Goal: Task Accomplishment & Management: Use online tool/utility

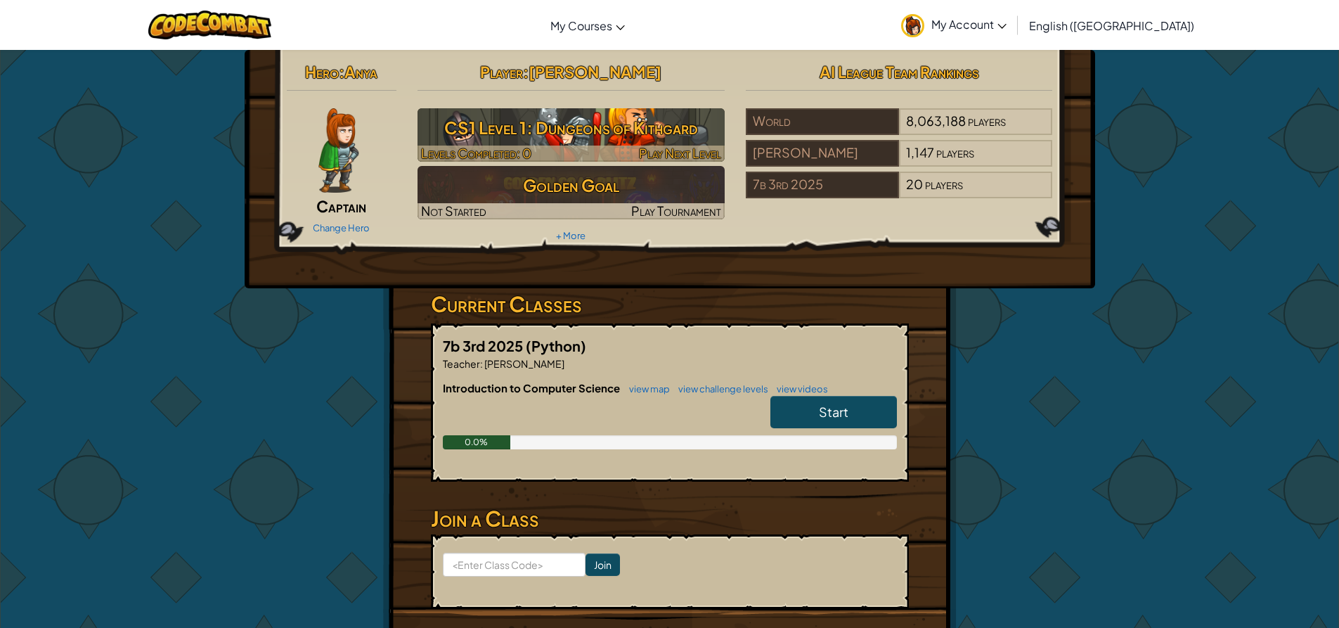
click at [565, 146] on div at bounding box center [571, 154] width 307 height 16
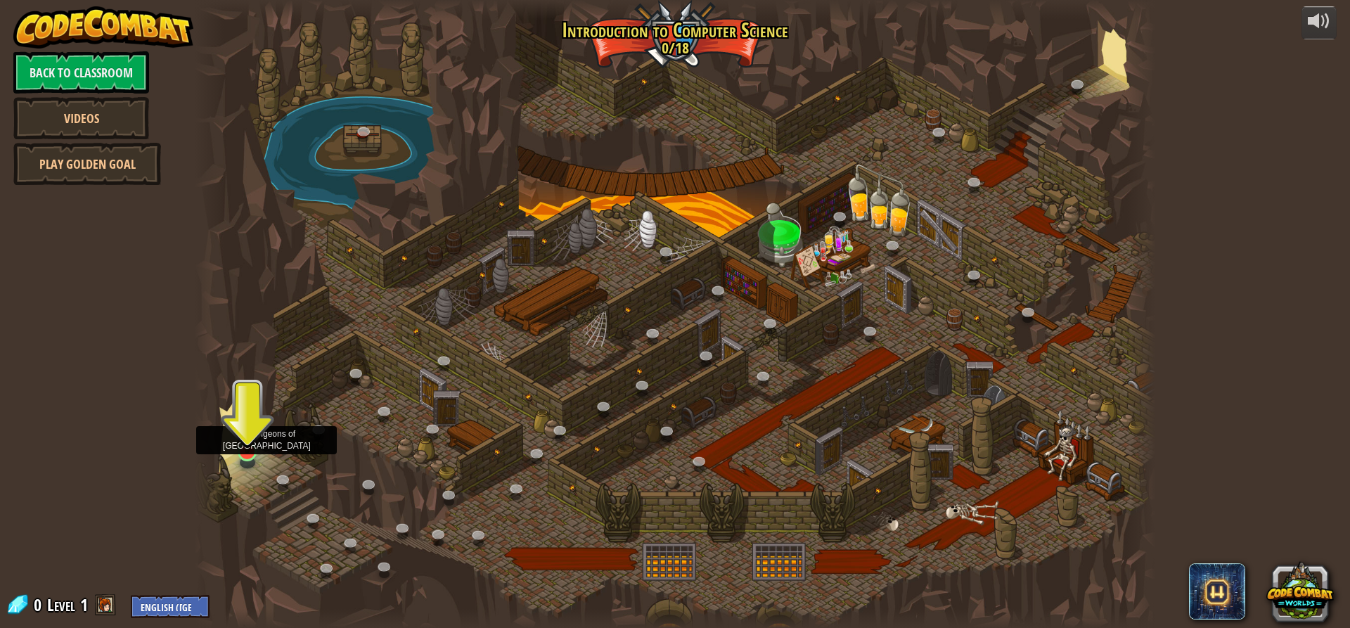
click at [245, 428] on img at bounding box center [247, 424] width 25 height 58
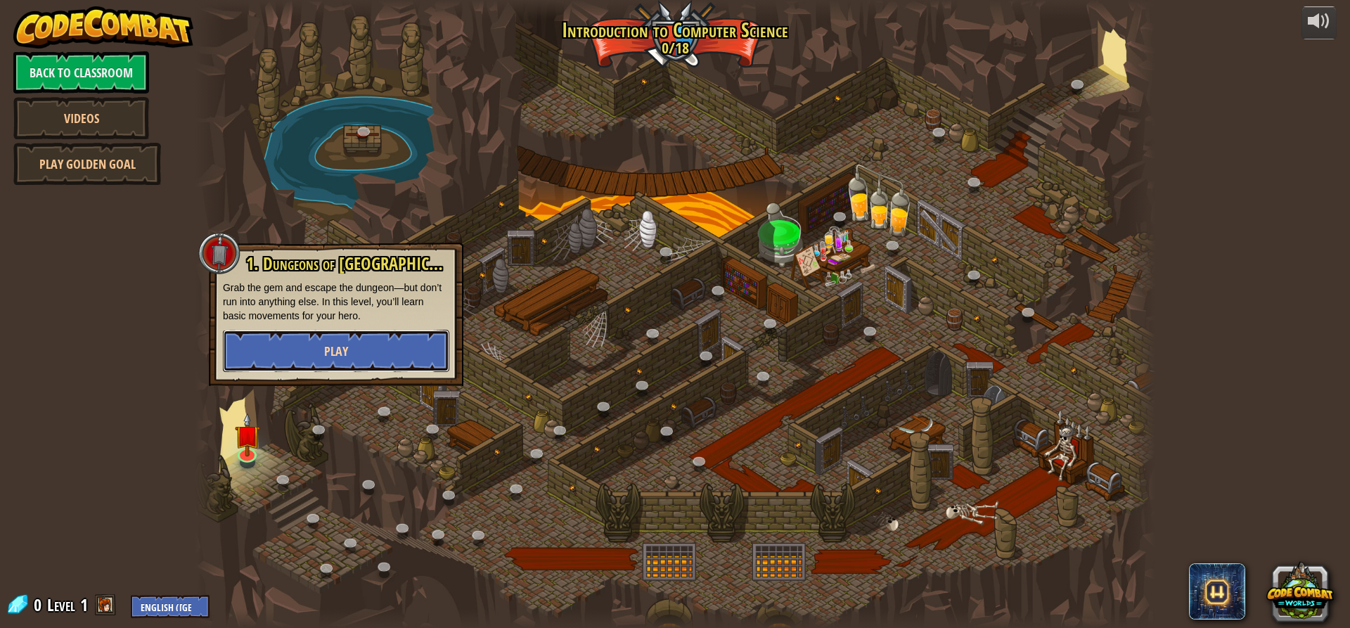
click at [254, 352] on button "Play" at bounding box center [336, 351] width 226 height 42
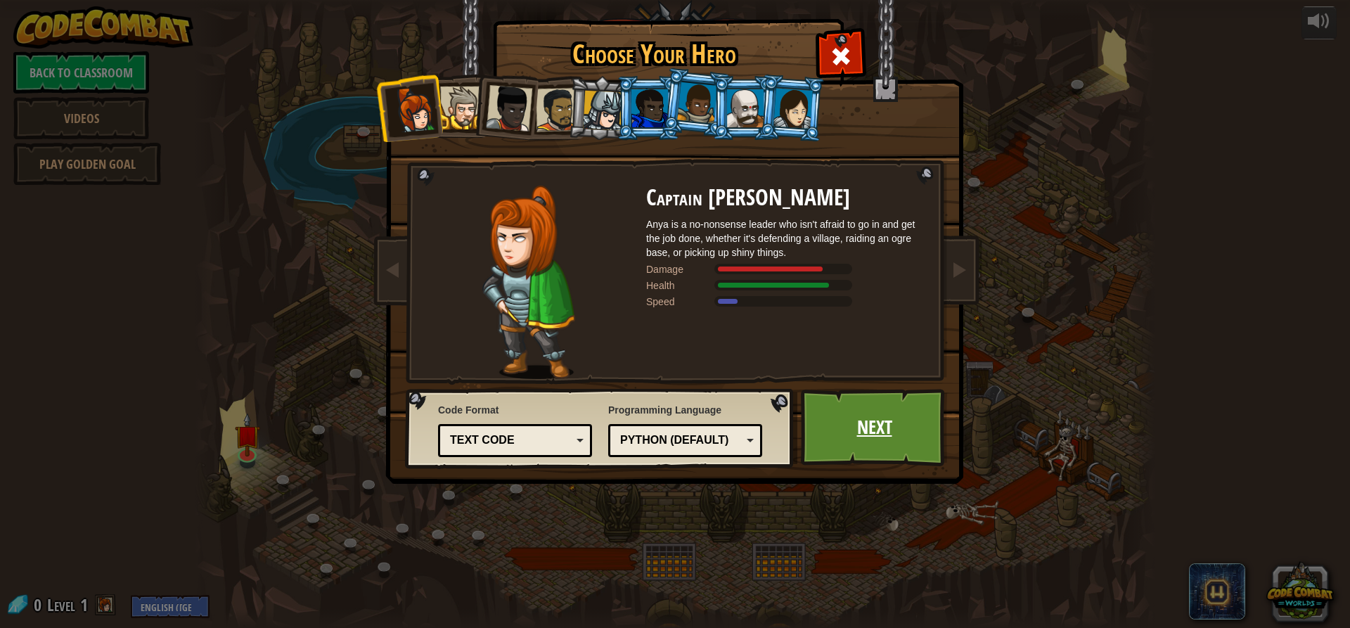
click at [864, 435] on link "Next" at bounding box center [874, 427] width 147 height 77
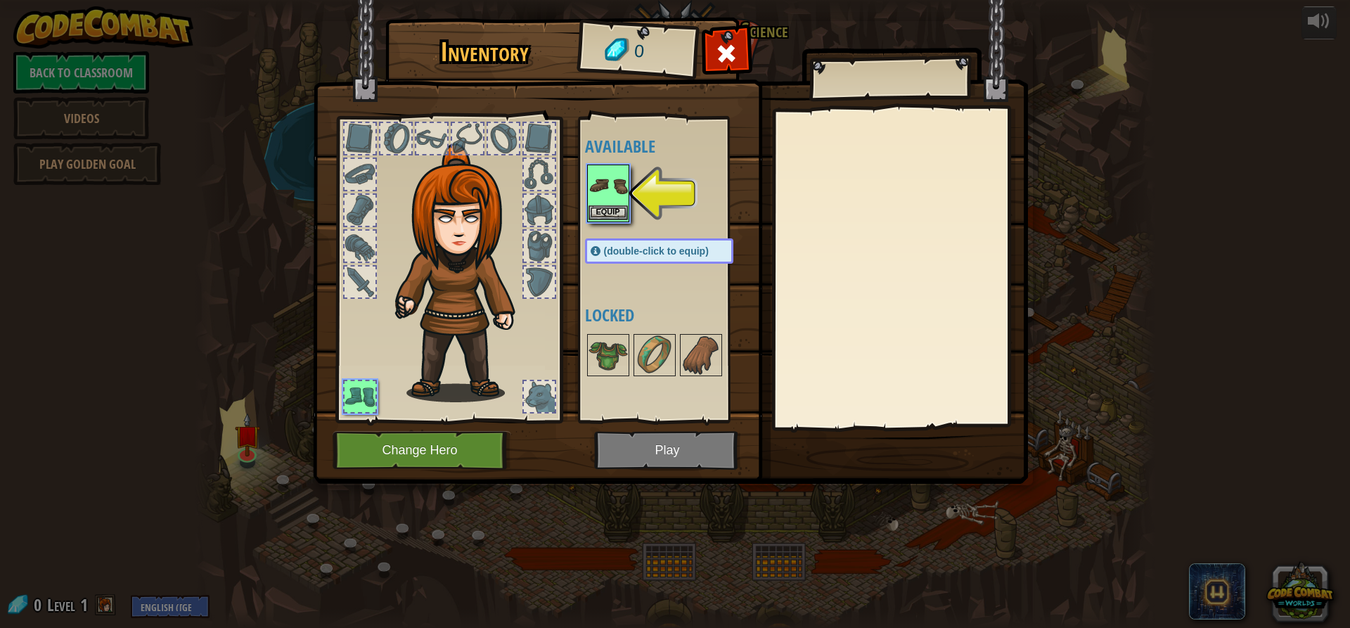
click at [609, 202] on img at bounding box center [607, 185] width 39 height 39
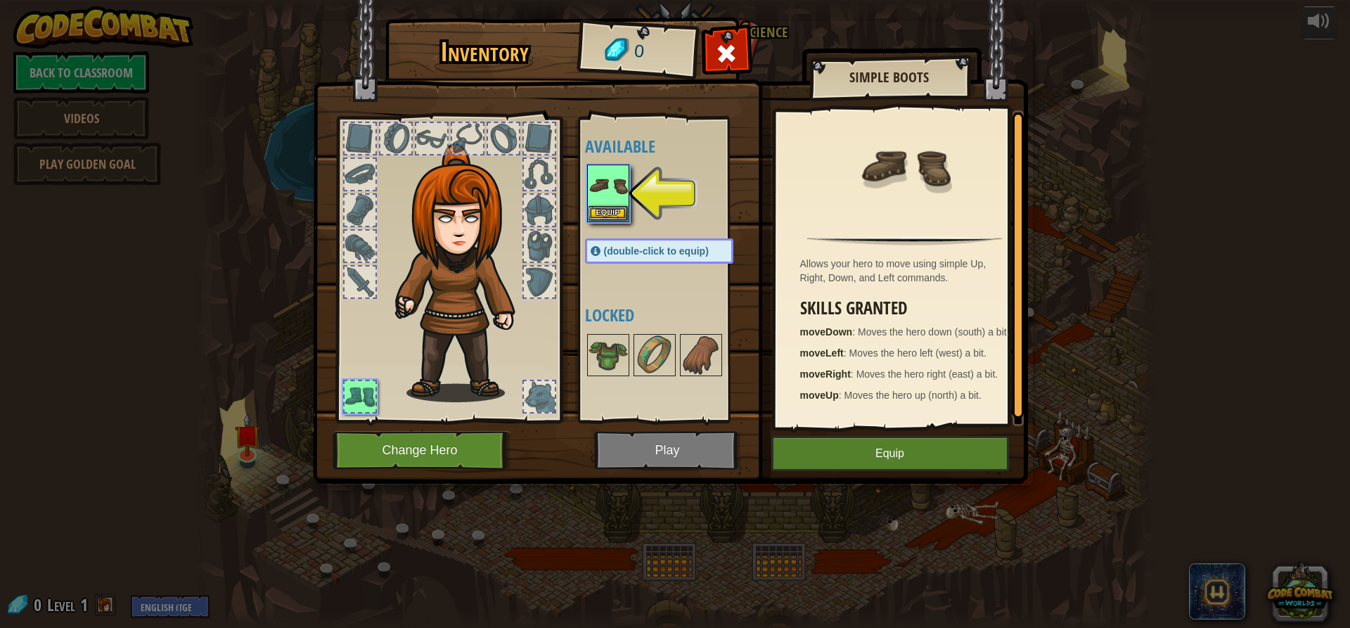
click at [666, 446] on img at bounding box center [670, 228] width 715 height 510
click at [849, 446] on button "Equip" at bounding box center [890, 453] width 238 height 35
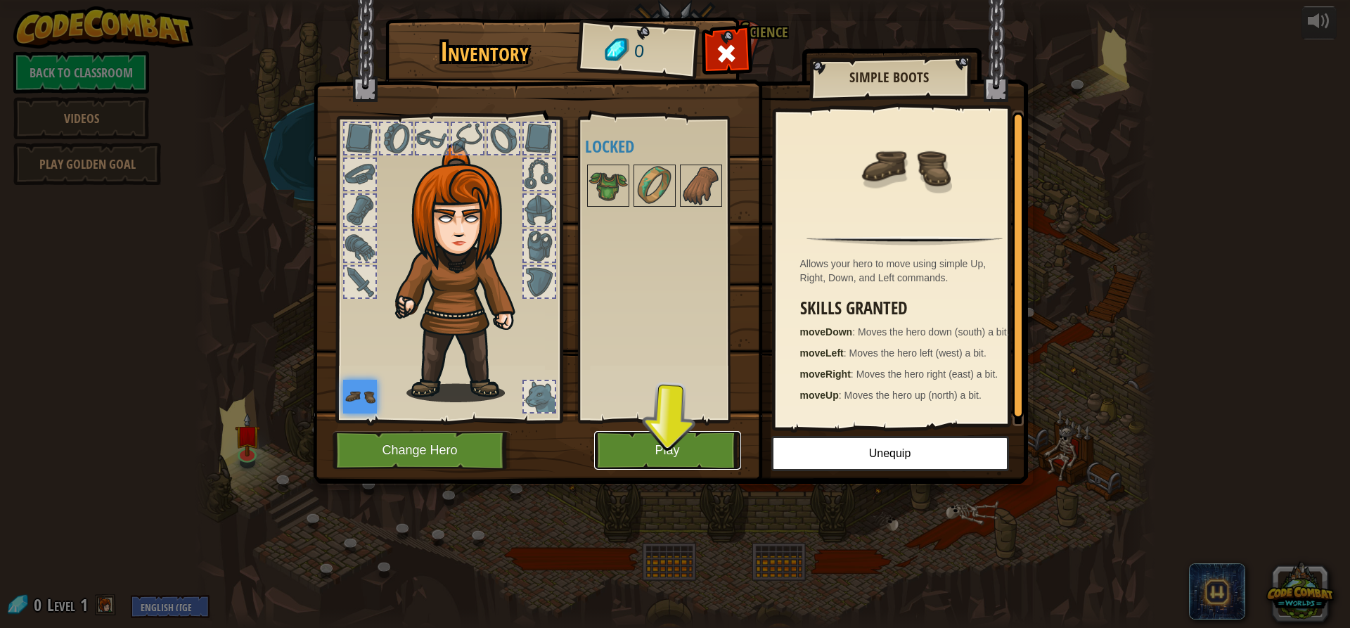
click at [683, 437] on button "Play" at bounding box center [667, 450] width 147 height 39
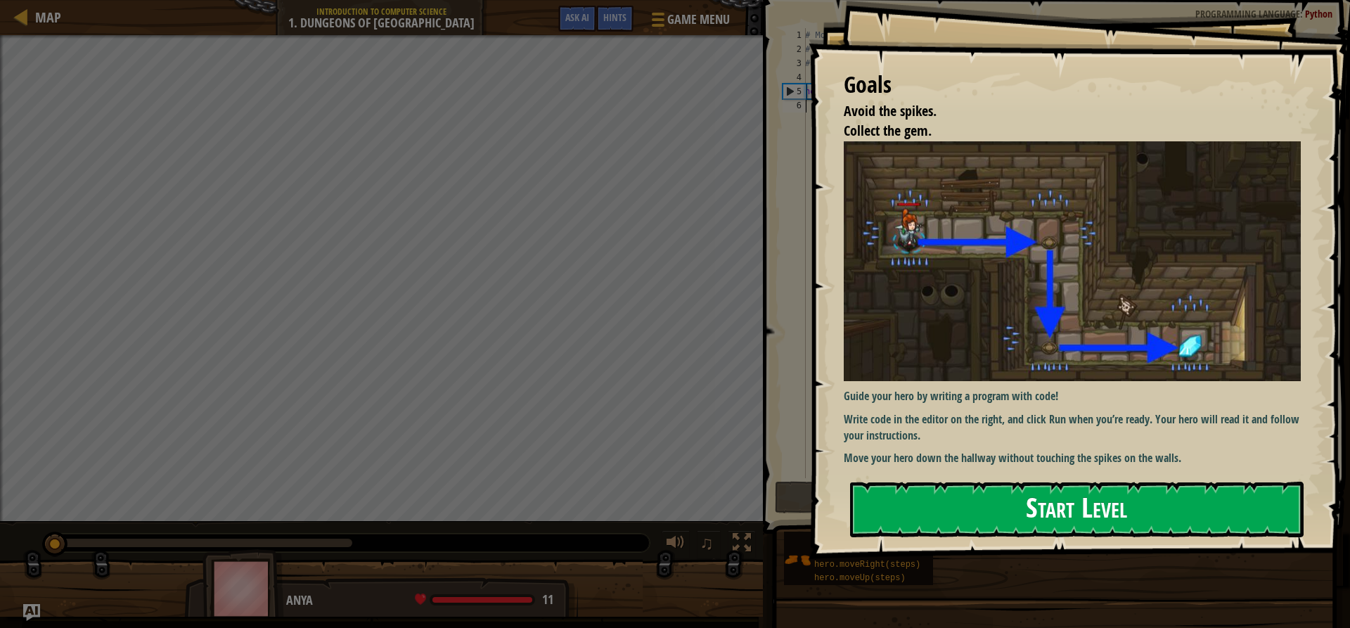
click at [1056, 515] on button "Start Level" at bounding box center [1076, 510] width 453 height 56
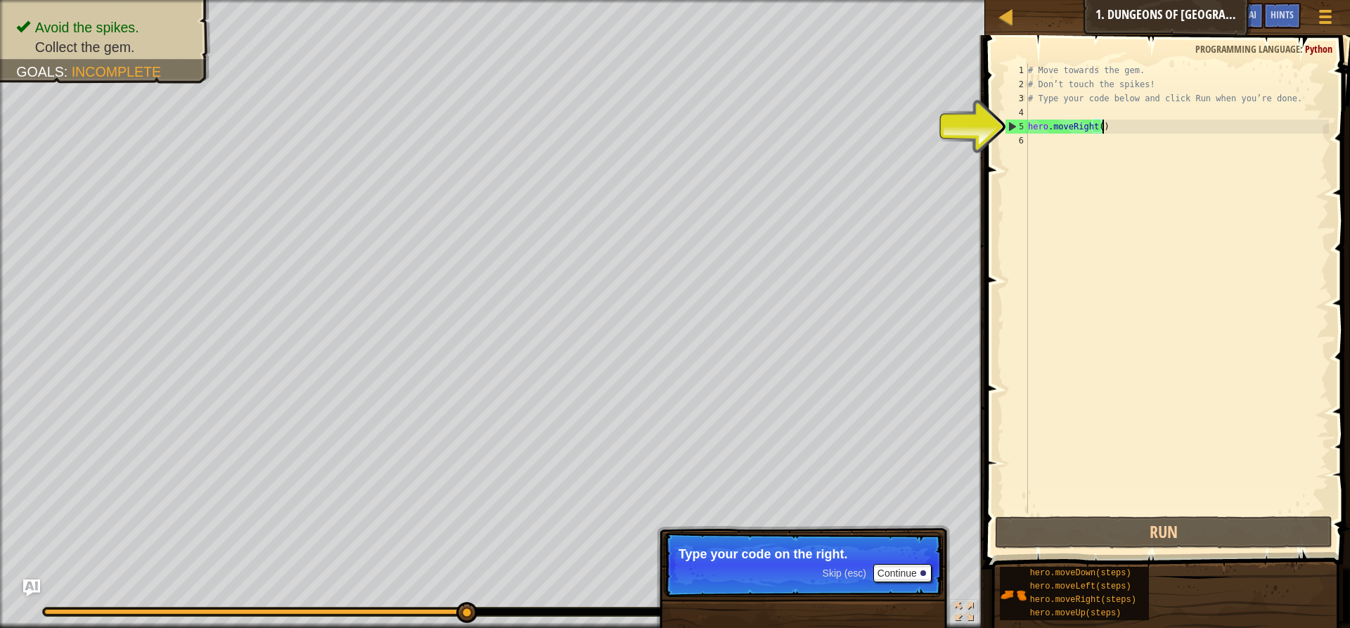
click at [1101, 129] on div "# Move towards the gem. # Don’t touch the spikes! # Type your code below and cl…" at bounding box center [1177, 302] width 304 height 478
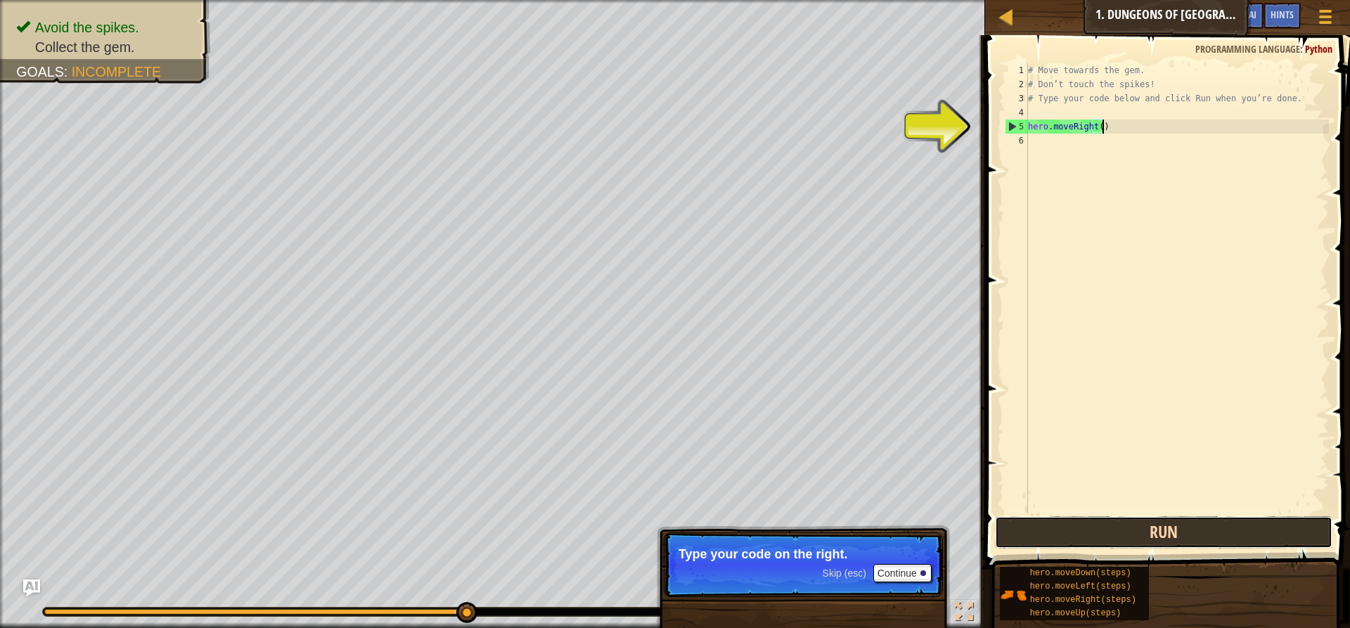
click at [1211, 528] on button "Run" at bounding box center [1163, 532] width 337 height 32
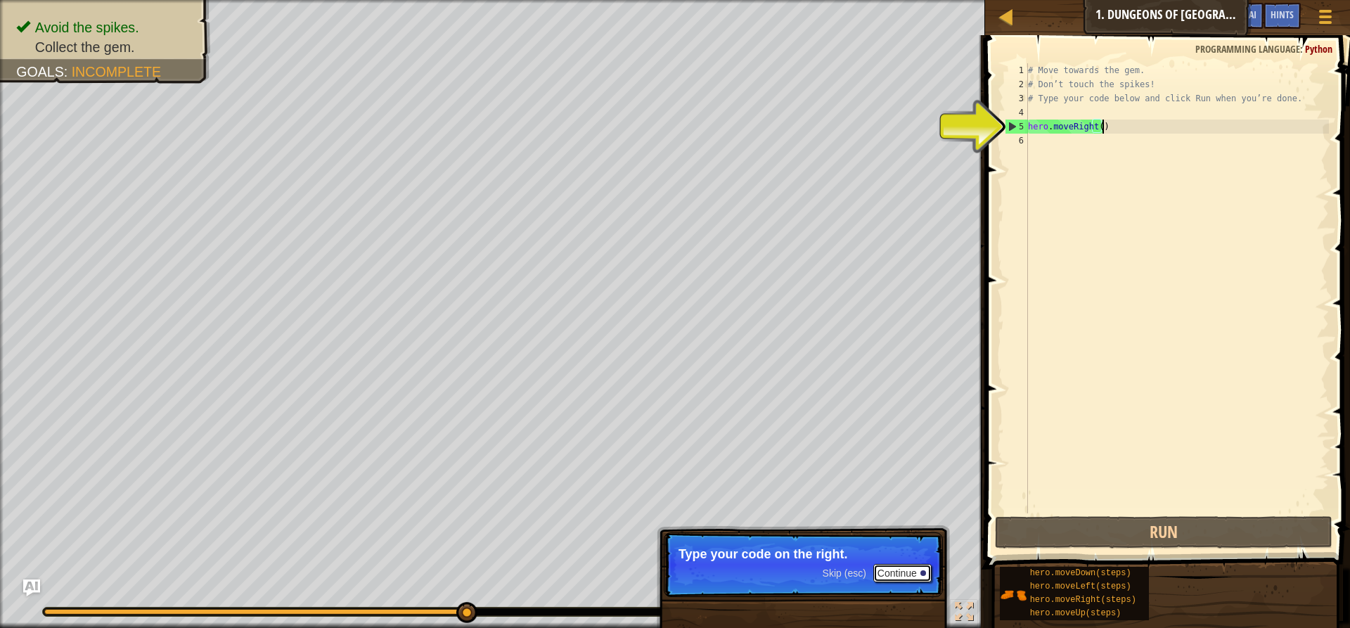
click at [920, 566] on button "Continue" at bounding box center [902, 573] width 58 height 18
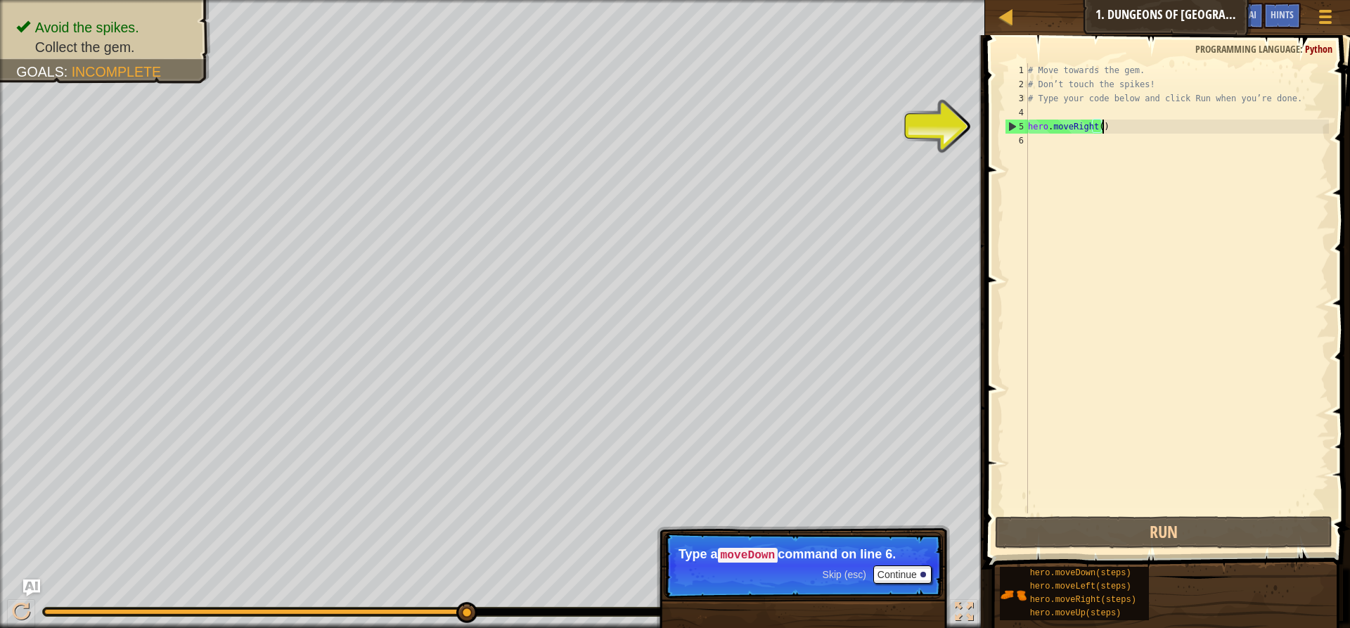
scroll to position [6, 6]
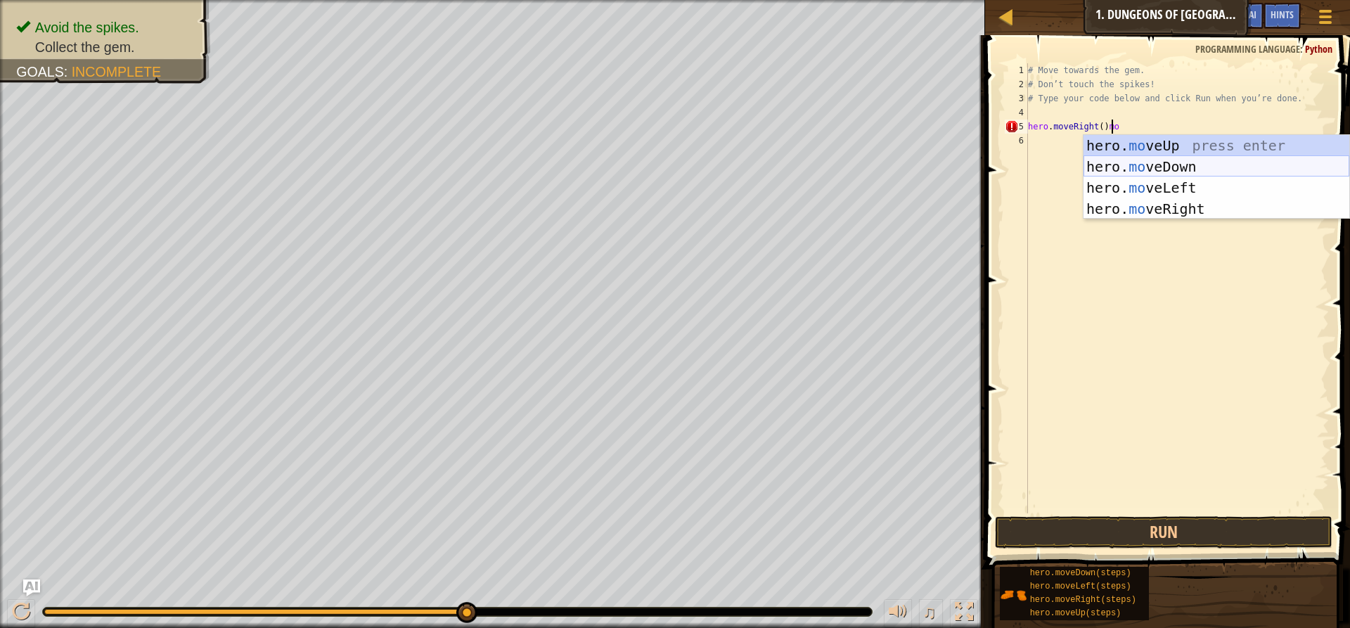
click at [1117, 160] on div "hero. mo veUp press enter hero. mo veDown press enter hero. mo veLeft press ent…" at bounding box center [1216, 198] width 266 height 127
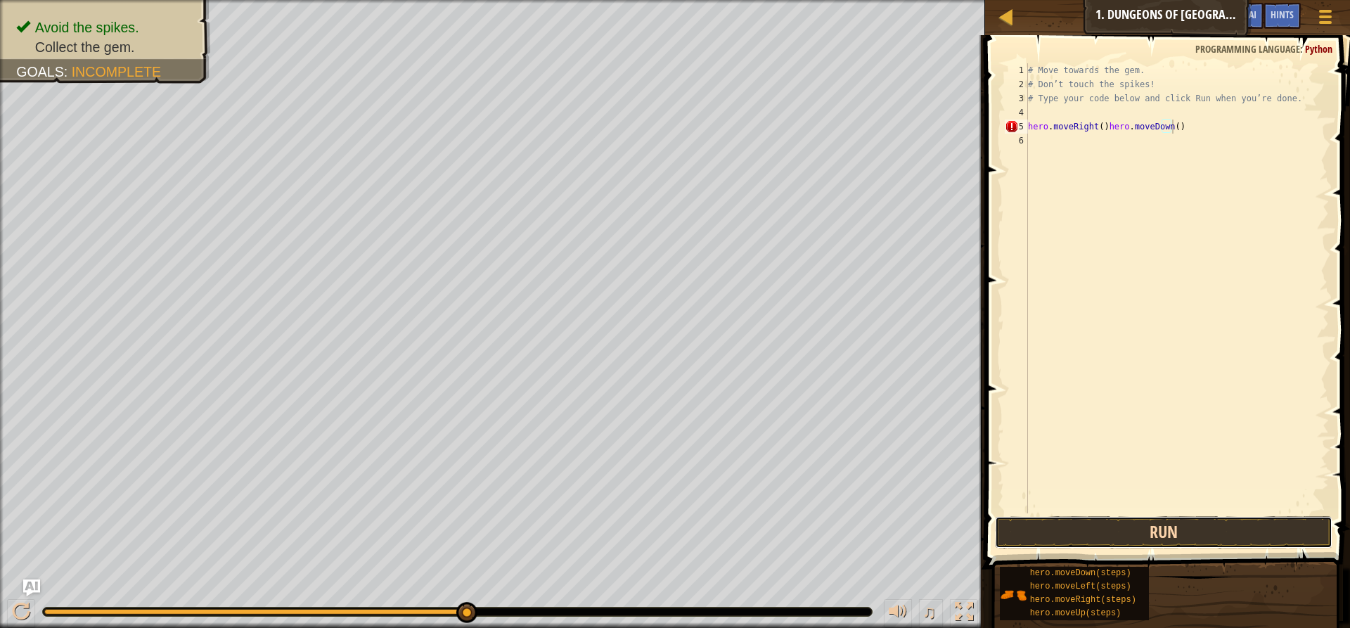
click at [1127, 527] on button "Run" at bounding box center [1163, 532] width 337 height 32
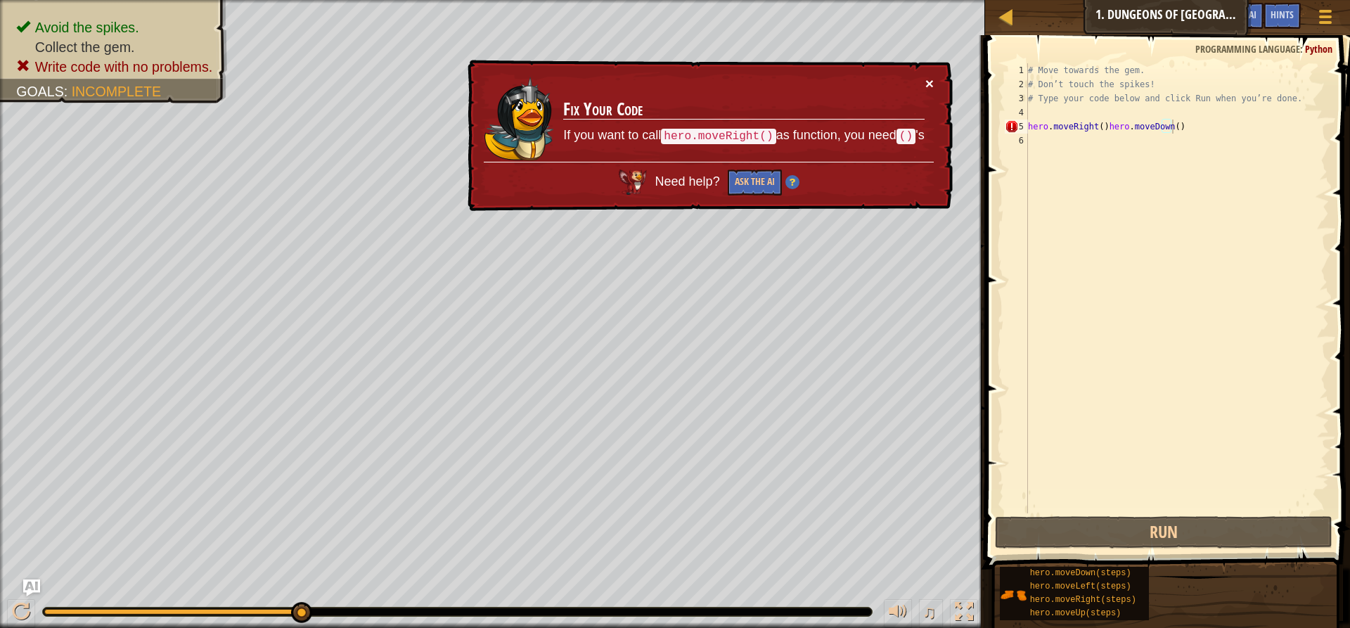
click at [928, 81] on button "×" at bounding box center [929, 83] width 8 height 15
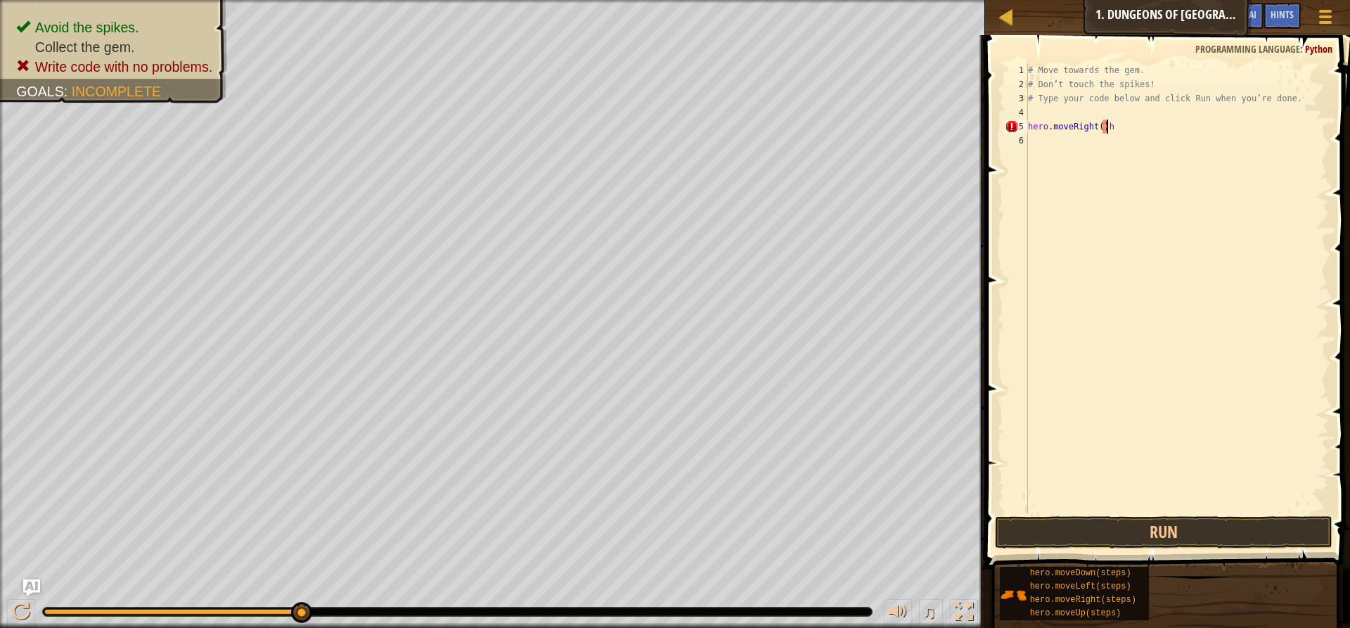
scroll to position [6, 5]
drag, startPoint x: 1242, startPoint y: 526, endPoint x: 1250, endPoint y: 526, distance: 8.4
click at [1250, 526] on button "Run" at bounding box center [1163, 532] width 337 height 32
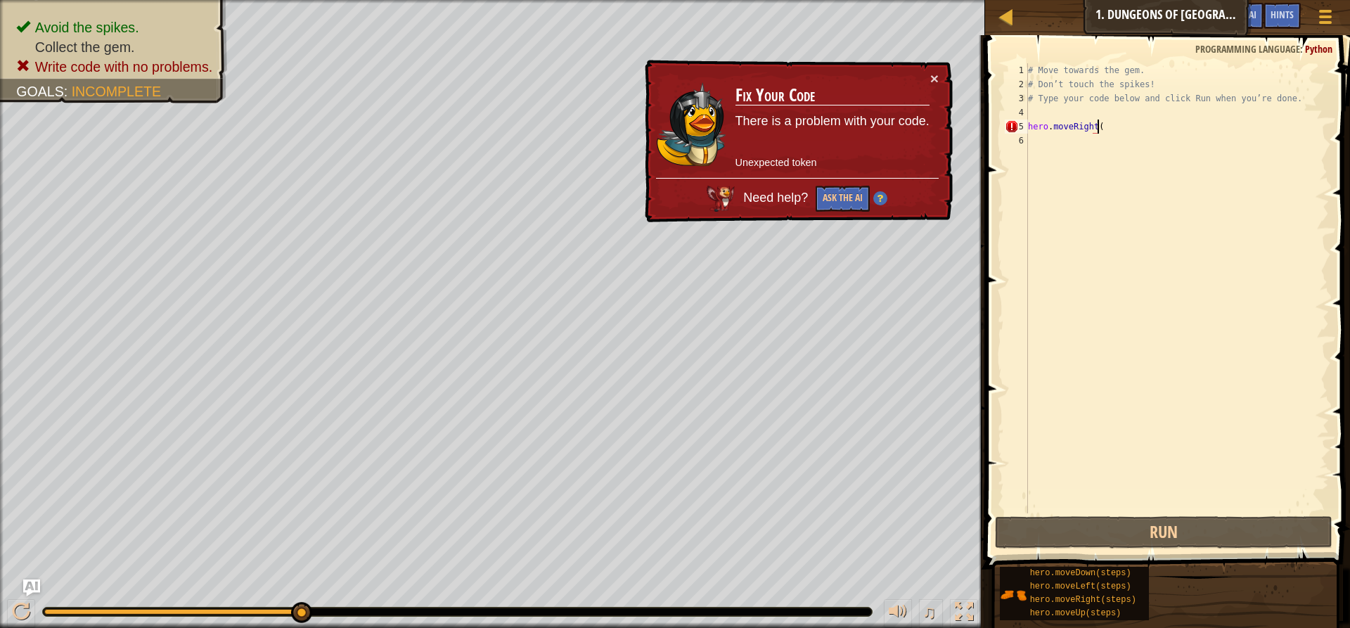
click at [1106, 131] on div "# Move towards the gem. # Don’t touch the spikes! # Type your code below and cl…" at bounding box center [1177, 302] width 304 height 478
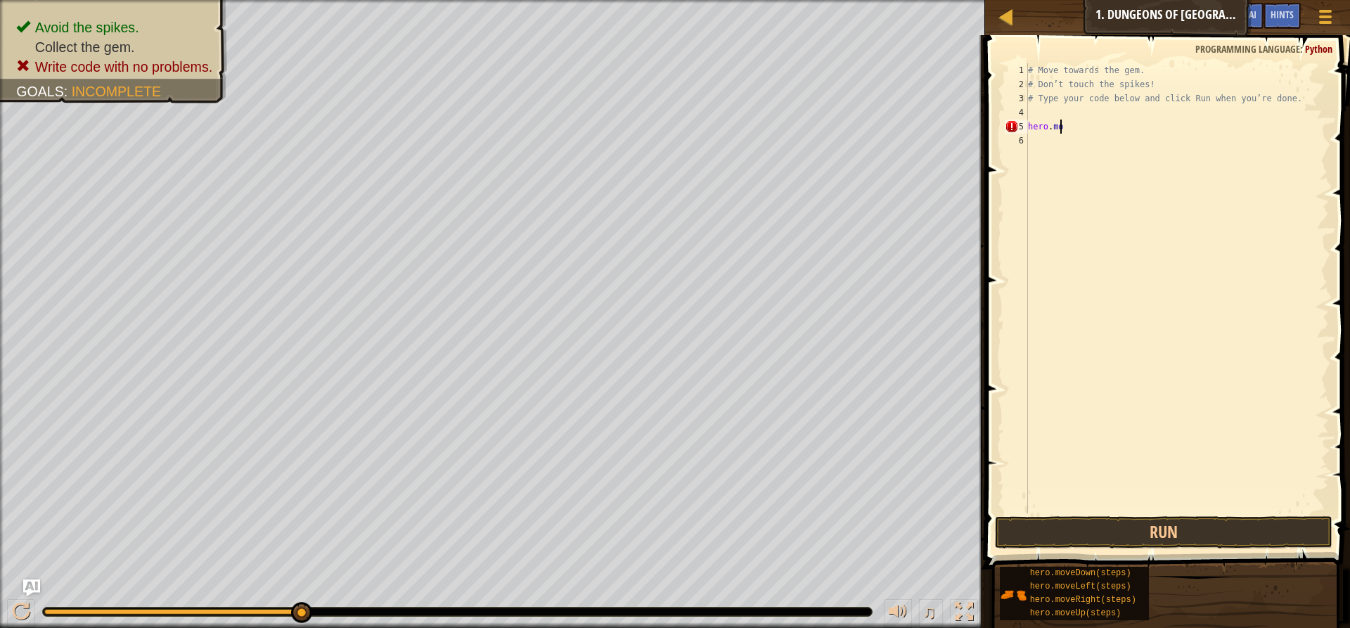
scroll to position [6, 0]
type textarea "h"
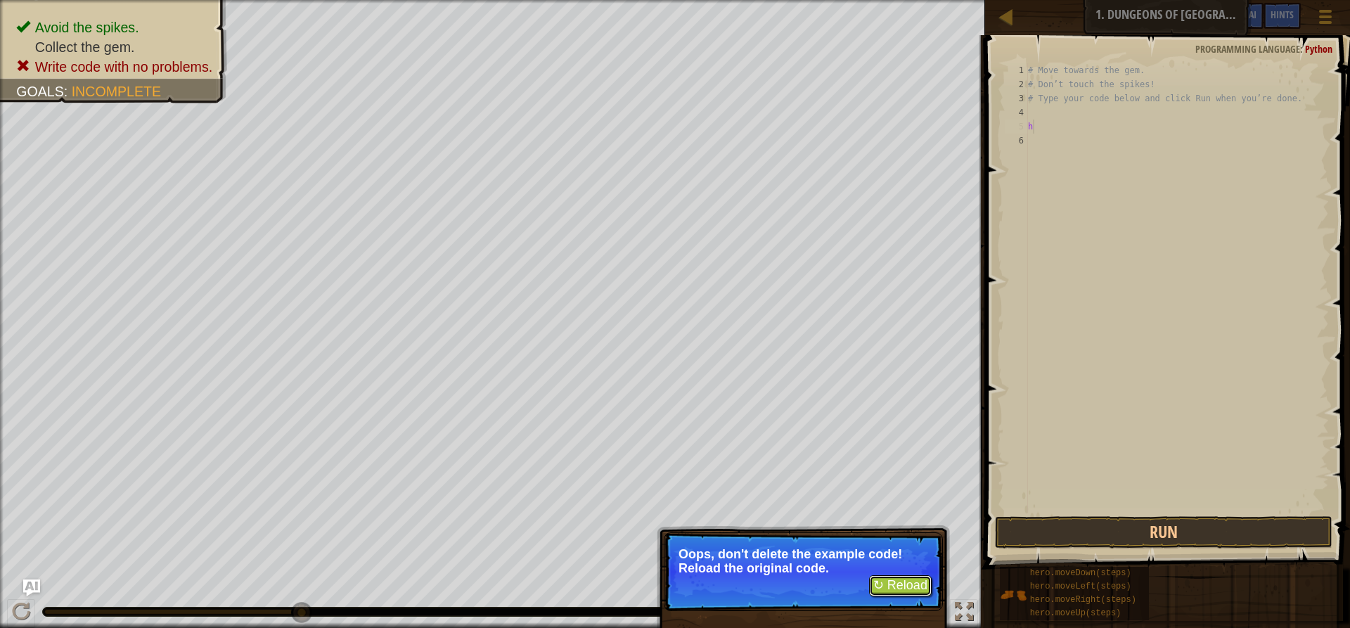
click at [873, 577] on button "↻ Reload" at bounding box center [900, 585] width 63 height 21
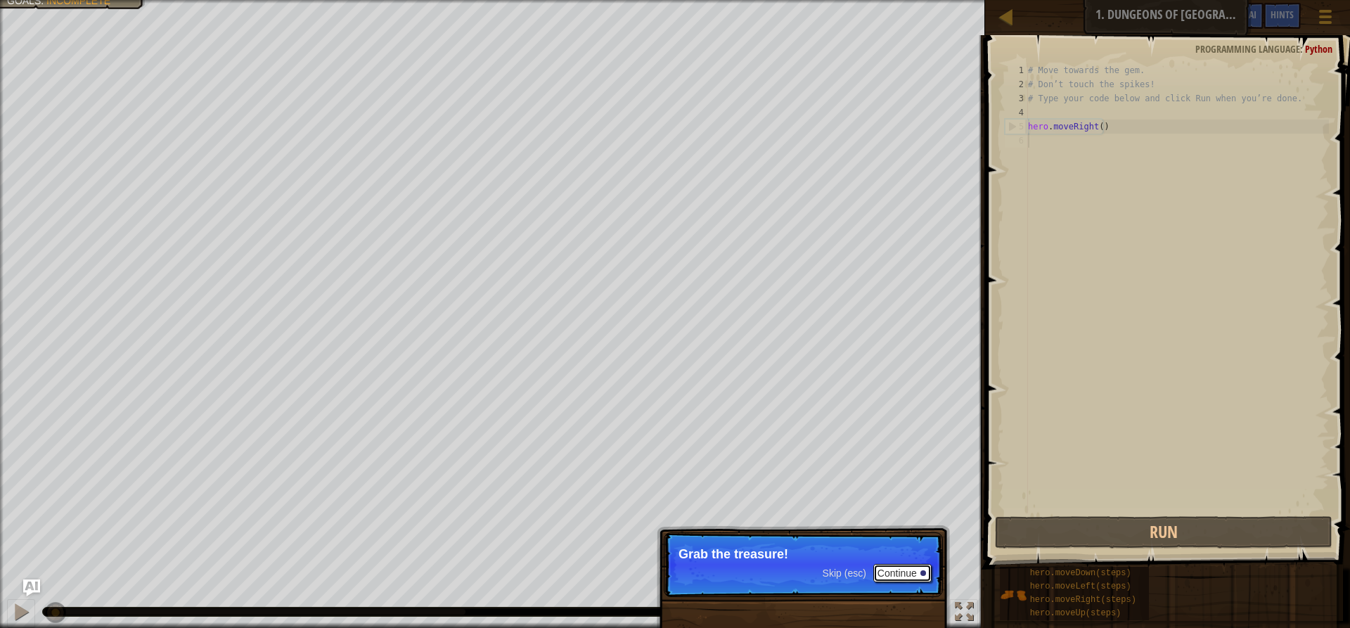
click at [910, 567] on button "Continue" at bounding box center [902, 573] width 58 height 18
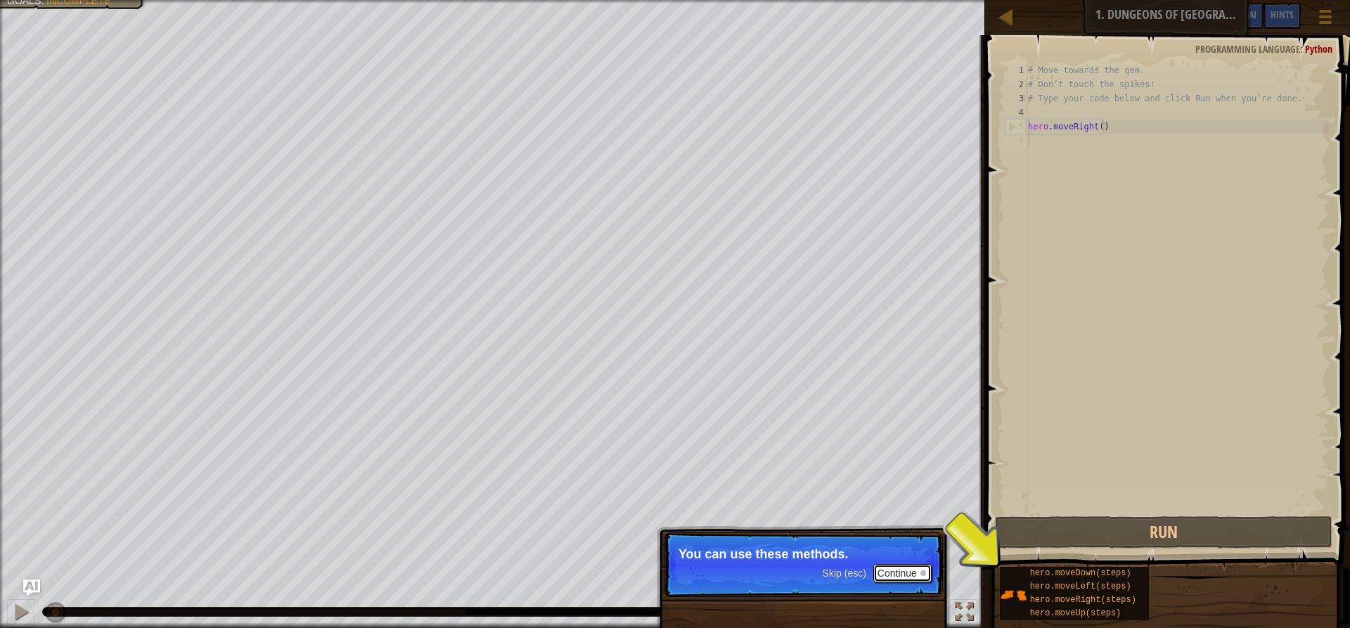
click at [897, 576] on button "Continue" at bounding box center [902, 573] width 58 height 18
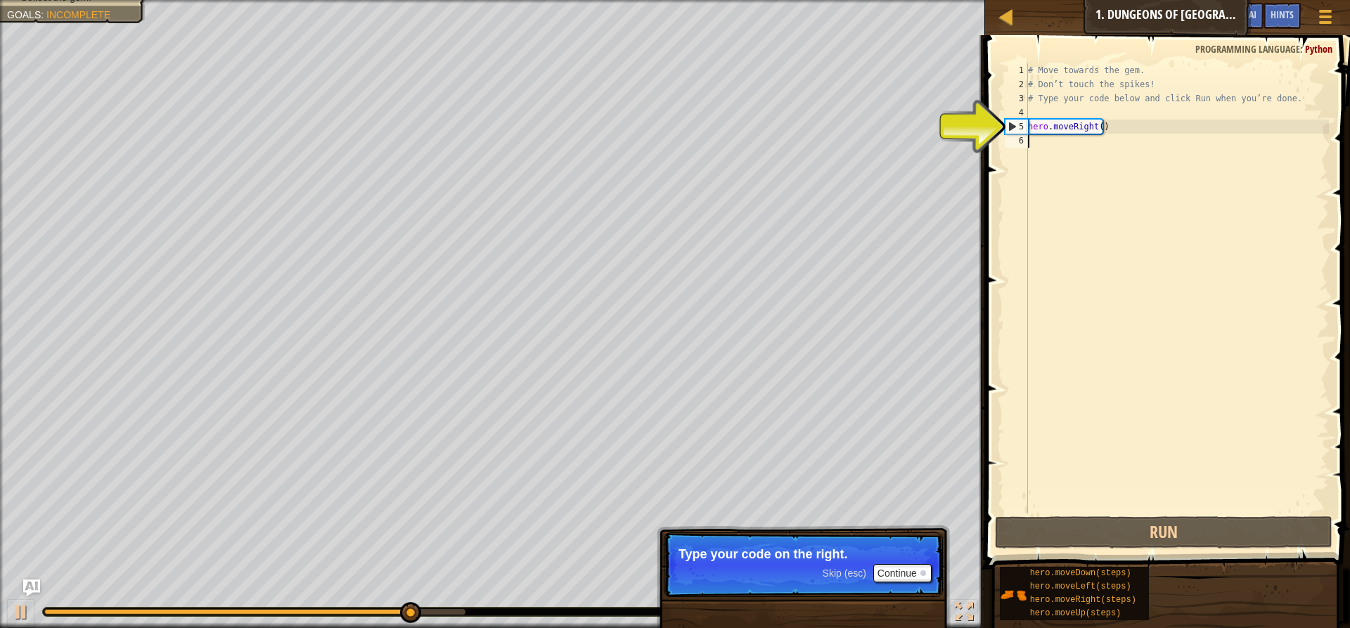
click at [1090, 148] on div "# Move towards the gem. # Don’t touch the spikes! # Type your code below and cl…" at bounding box center [1177, 302] width 304 height 478
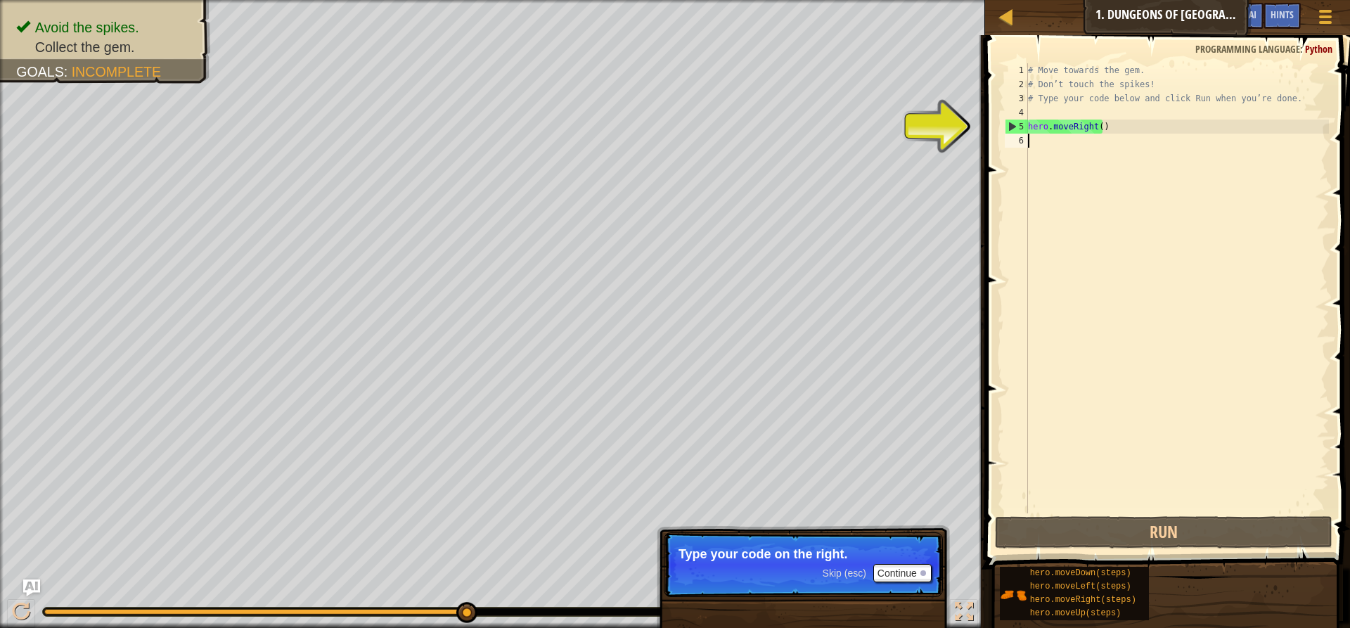
click at [1031, 142] on div "# Move towards the gem. # Don’t touch the spikes! # Type your code below and cl…" at bounding box center [1177, 302] width 304 height 478
click at [1036, 129] on div "# Move towards the gem. # Don’t touch the spikes! # Type your code below and cl…" at bounding box center [1177, 302] width 304 height 478
type textarea "hero.moveRight()"
click at [1028, 139] on div "# Move towards the gem. # Don’t touch the spikes! # Type your code below and cl…" at bounding box center [1177, 302] width 304 height 478
type textarea "m"
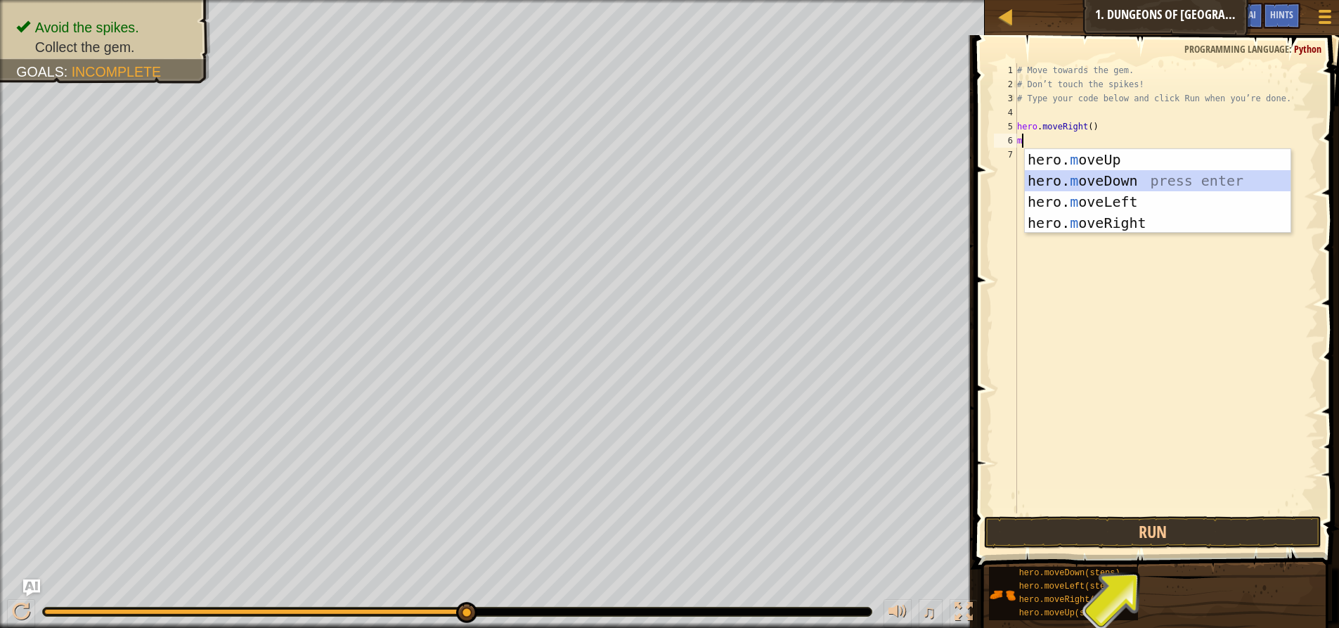
click at [1088, 179] on div "hero. m oveUp press enter hero. m oveDown press enter hero. m oveLeft press ent…" at bounding box center [1158, 212] width 266 height 127
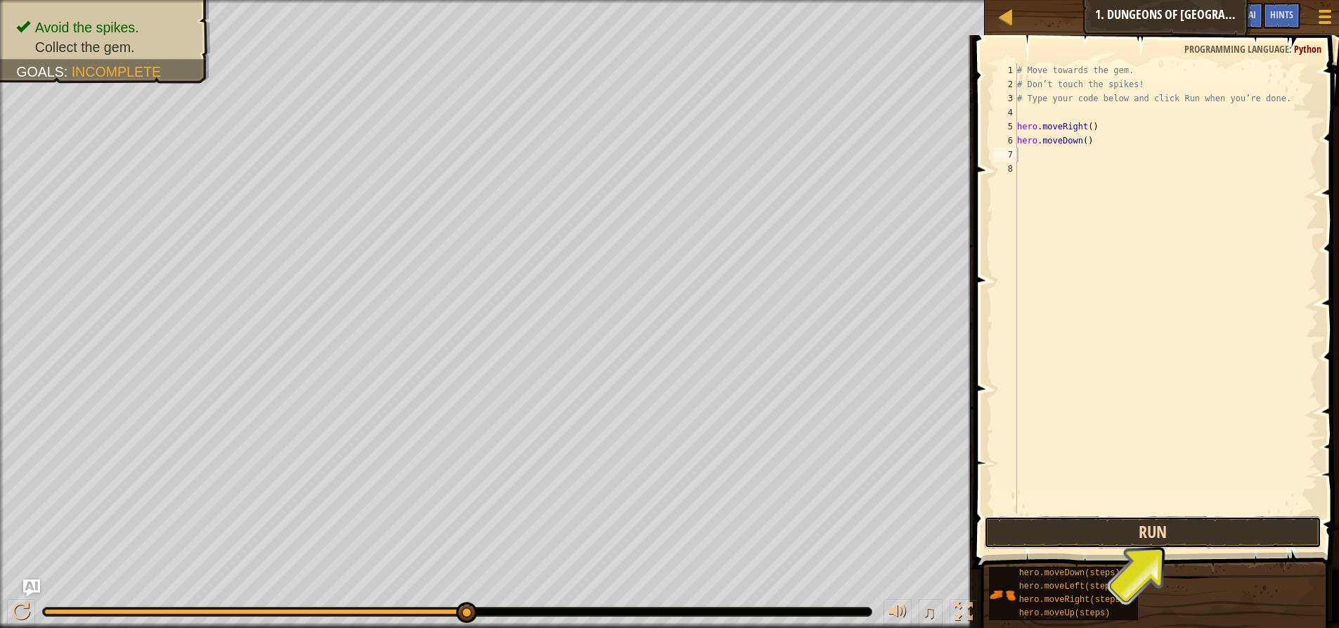
click at [1219, 527] on button "Run" at bounding box center [1152, 532] width 337 height 32
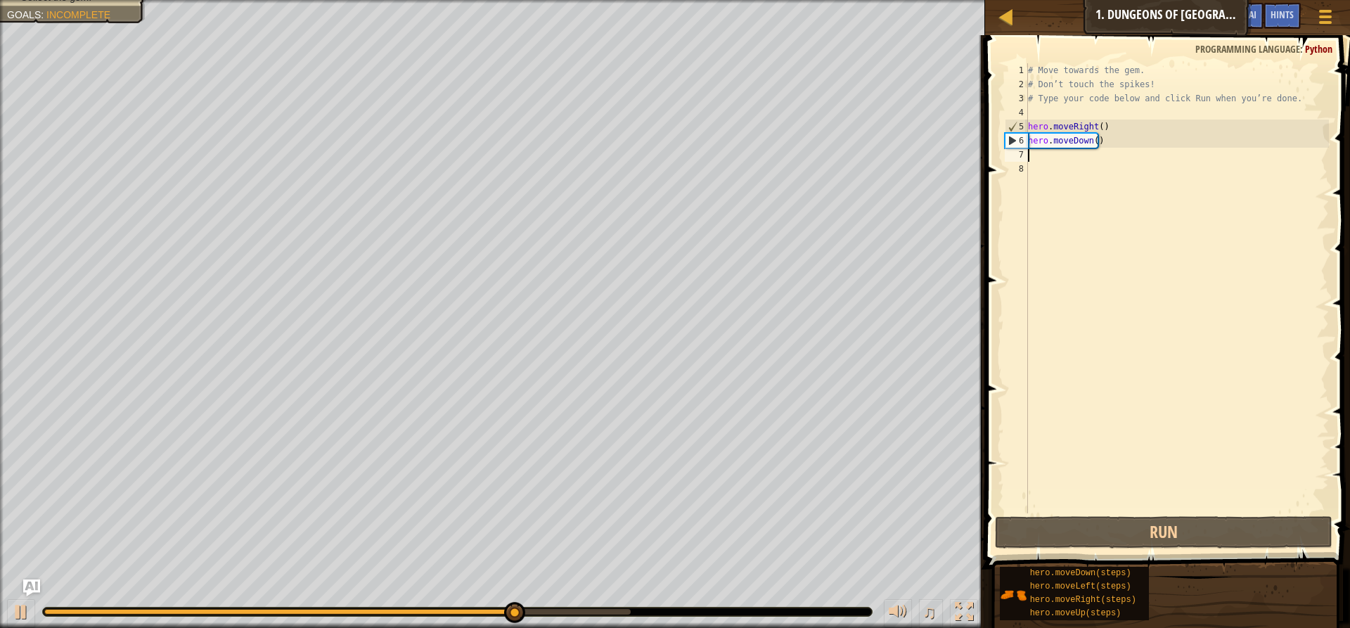
click at [1055, 151] on div "# Move towards the gem. # Don’t touch the spikes! # Type your code below and cl…" at bounding box center [1177, 302] width 304 height 478
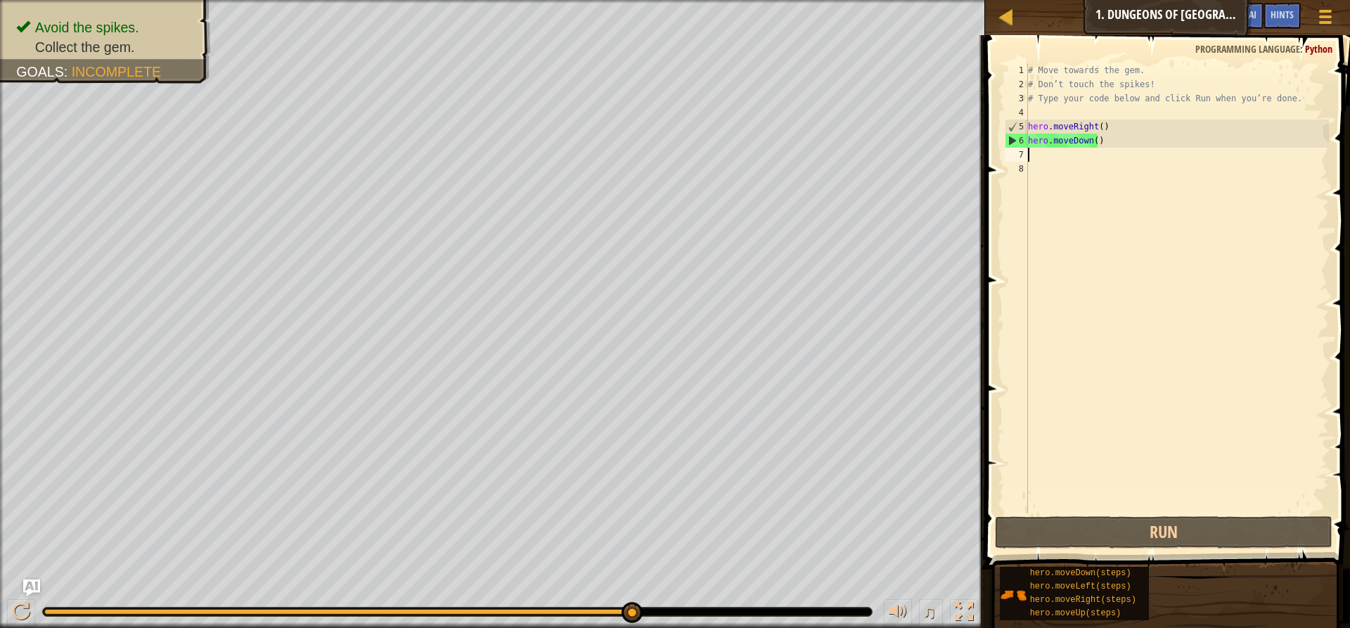
type textarea "m"
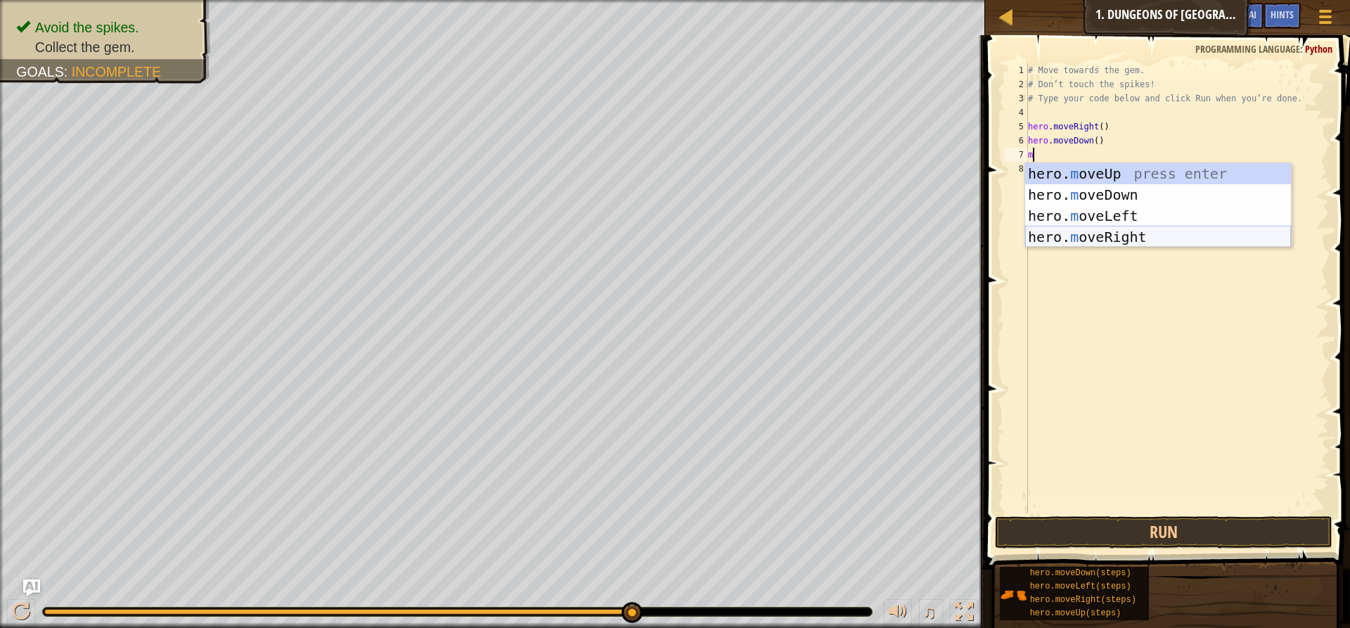
click at [1076, 236] on div "hero. m oveUp press enter hero. m oveDown press enter hero. m oveLeft press ent…" at bounding box center [1158, 226] width 266 height 127
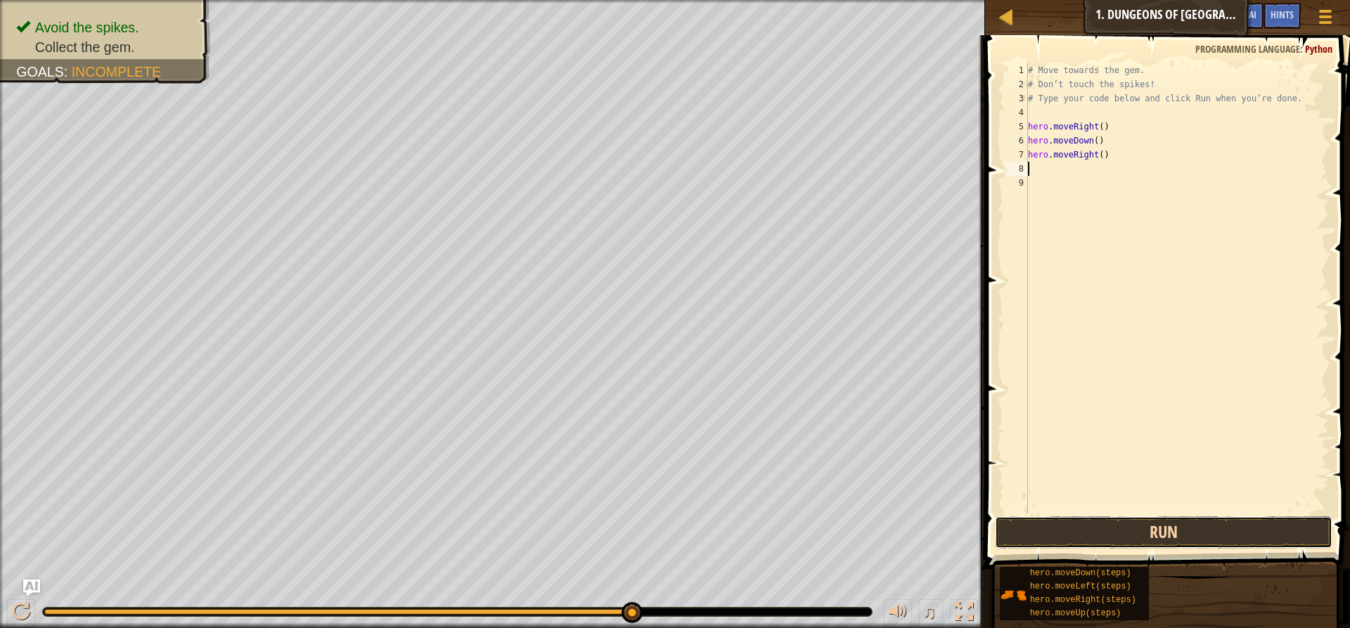
click at [1168, 525] on button "Run" at bounding box center [1163, 532] width 337 height 32
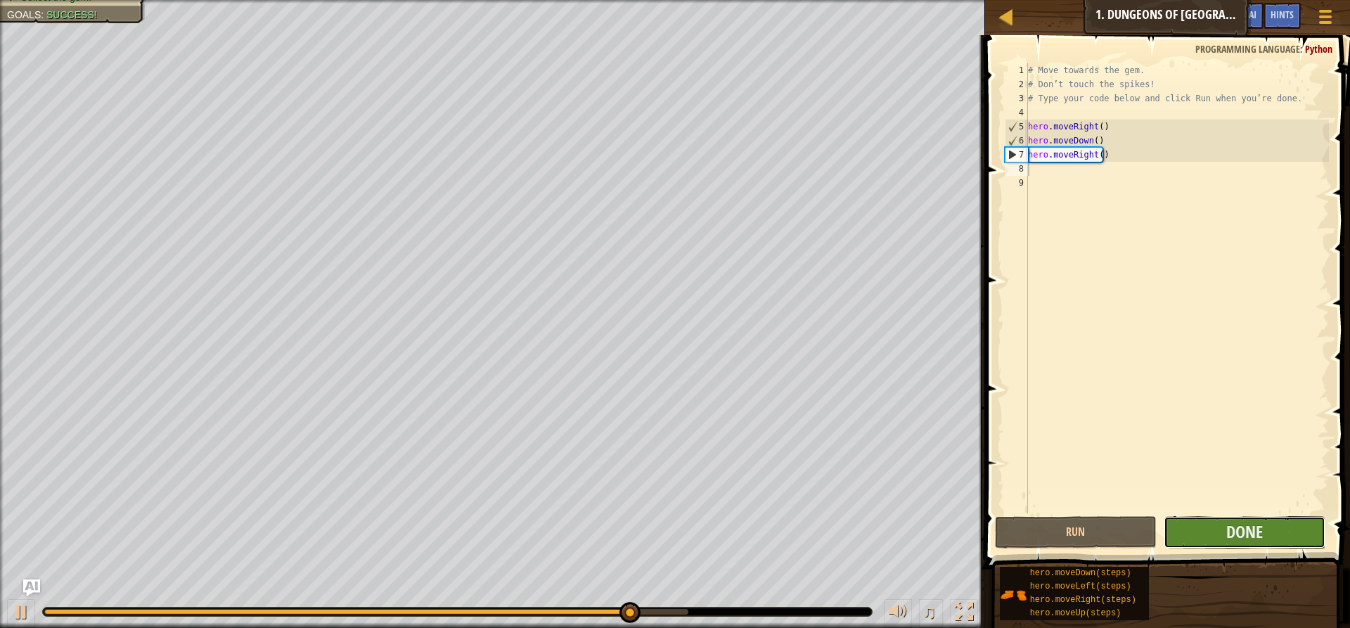
click at [1186, 527] on button "Done" at bounding box center [1245, 532] width 162 height 32
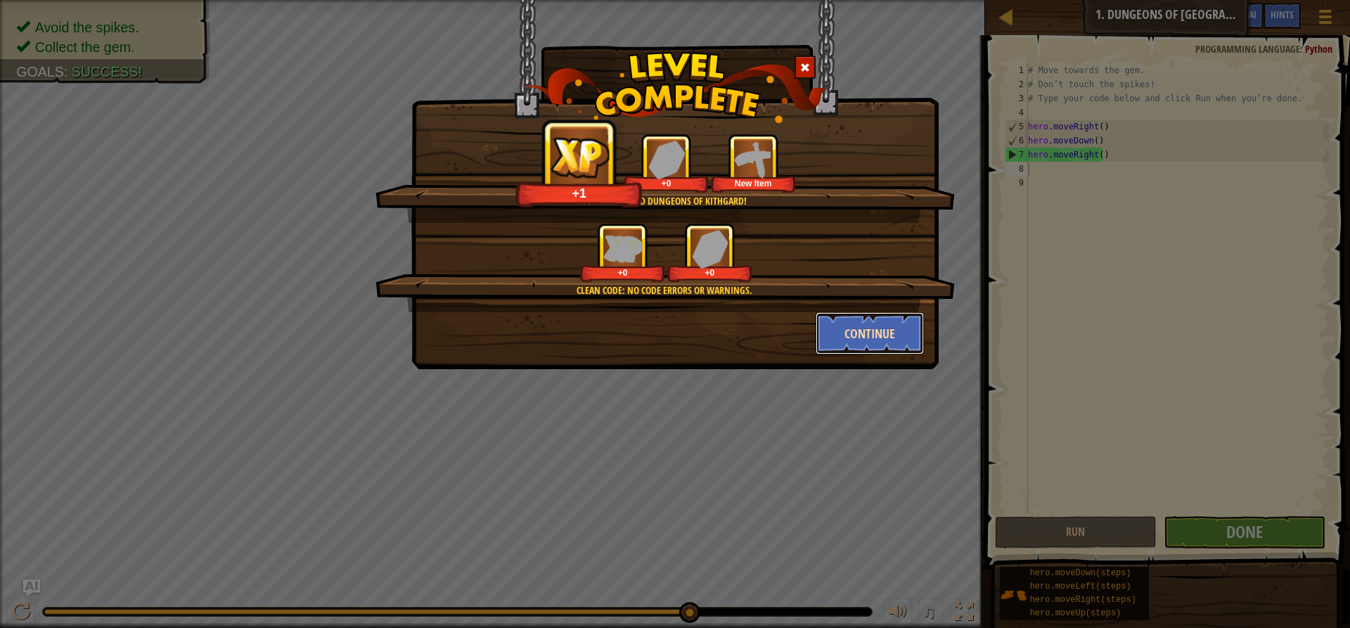
click at [853, 336] on button "Continue" at bounding box center [870, 333] width 109 height 42
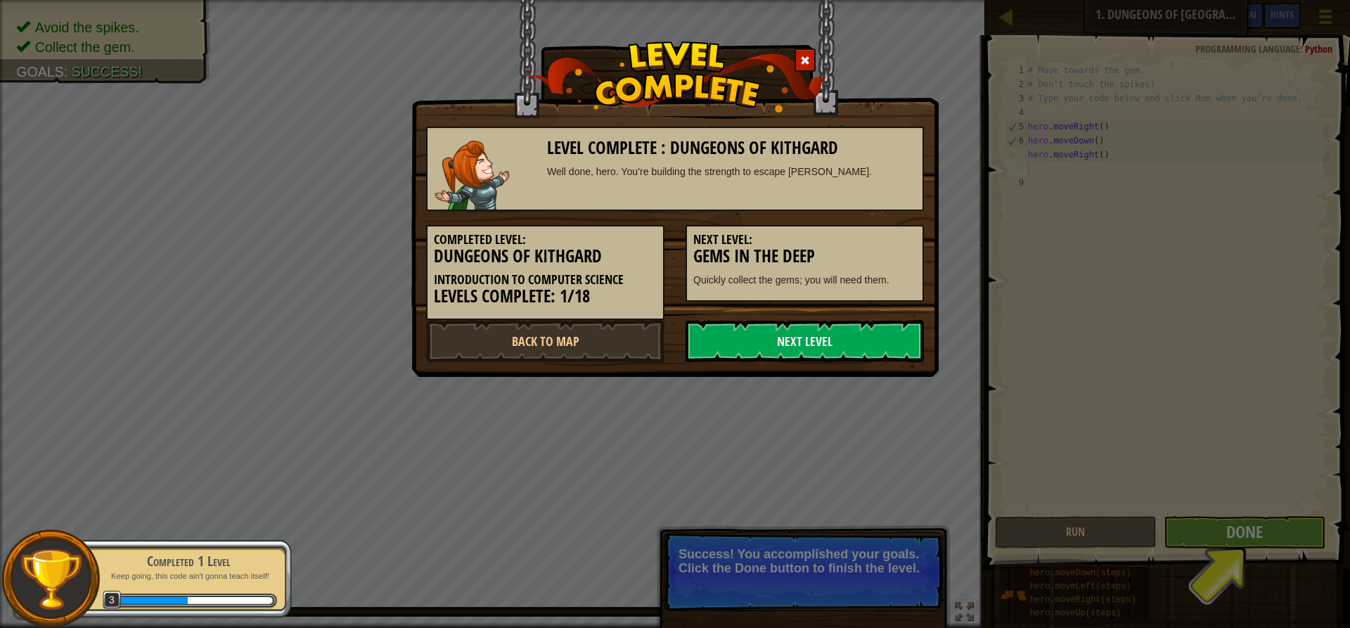
click at [1213, 534] on div "Level Complete : Dungeons of Kithgard Well done, hero. You’re building the stre…" at bounding box center [675, 314] width 1350 height 628
click at [780, 342] on link "Next Level" at bounding box center [804, 341] width 238 height 42
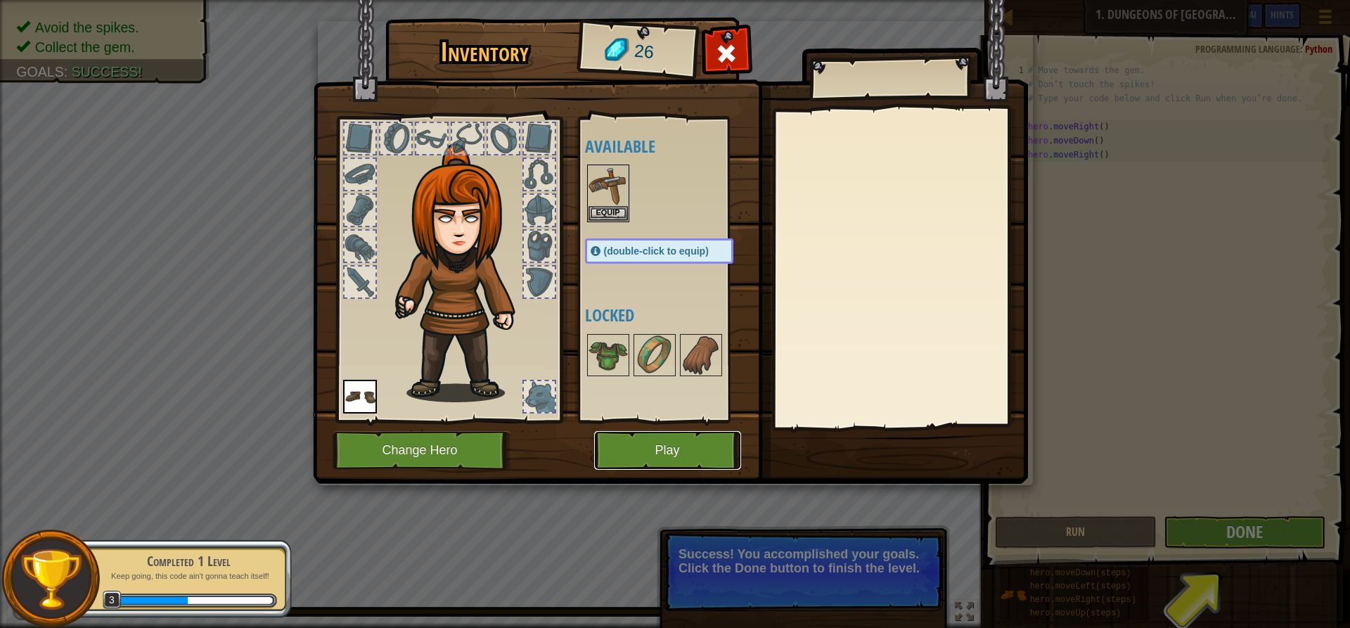
click at [642, 454] on button "Play" at bounding box center [667, 450] width 147 height 39
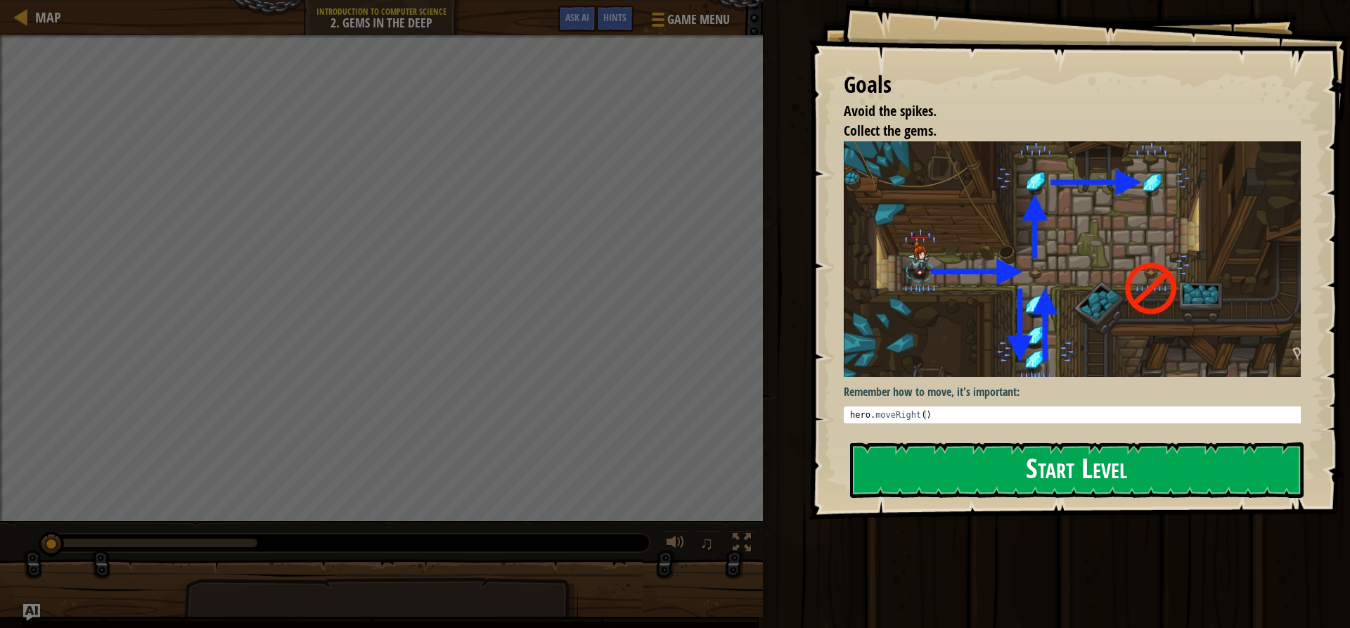
click at [953, 456] on button "Start Level" at bounding box center [1076, 470] width 453 height 56
